Goal: Task Accomplishment & Management: Manage account settings

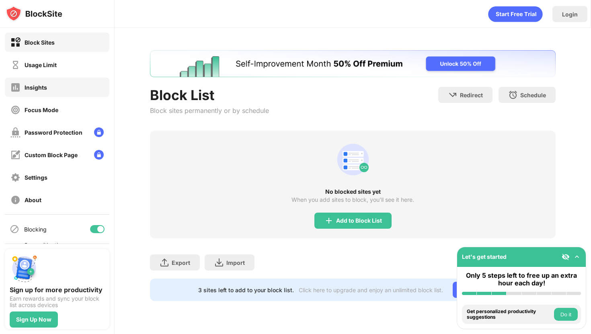
click at [37, 91] on div "Insights" at bounding box center [28, 87] width 37 height 10
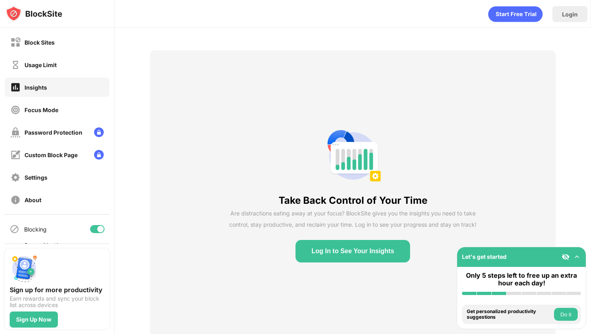
click at [46, 53] on div "Block Sites Usage Limit Insights Focus Mode Password Protection Custom Block Pa…" at bounding box center [57, 121] width 114 height 186
click at [47, 62] on div "Usage Limit" at bounding box center [41, 64] width 32 height 7
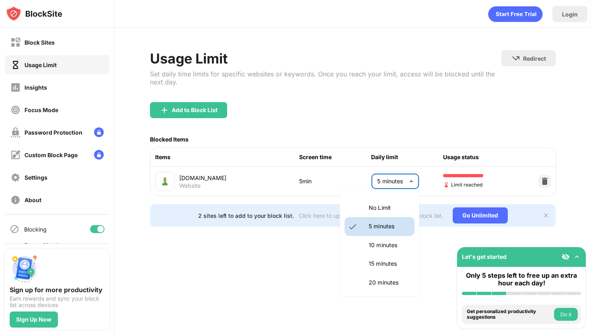
click at [389, 176] on body "Block Sites Usage Limit Insights Focus Mode Password Protection Custom Block Pa…" at bounding box center [295, 167] width 591 height 334
click at [395, 210] on p "No Limit" at bounding box center [388, 207] width 41 height 9
type input "********"
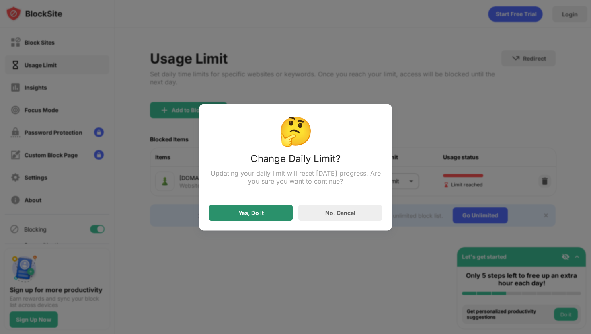
click at [262, 214] on div "Yes, Do It" at bounding box center [250, 212] width 25 height 6
